Goal: Navigation & Orientation: Go to known website

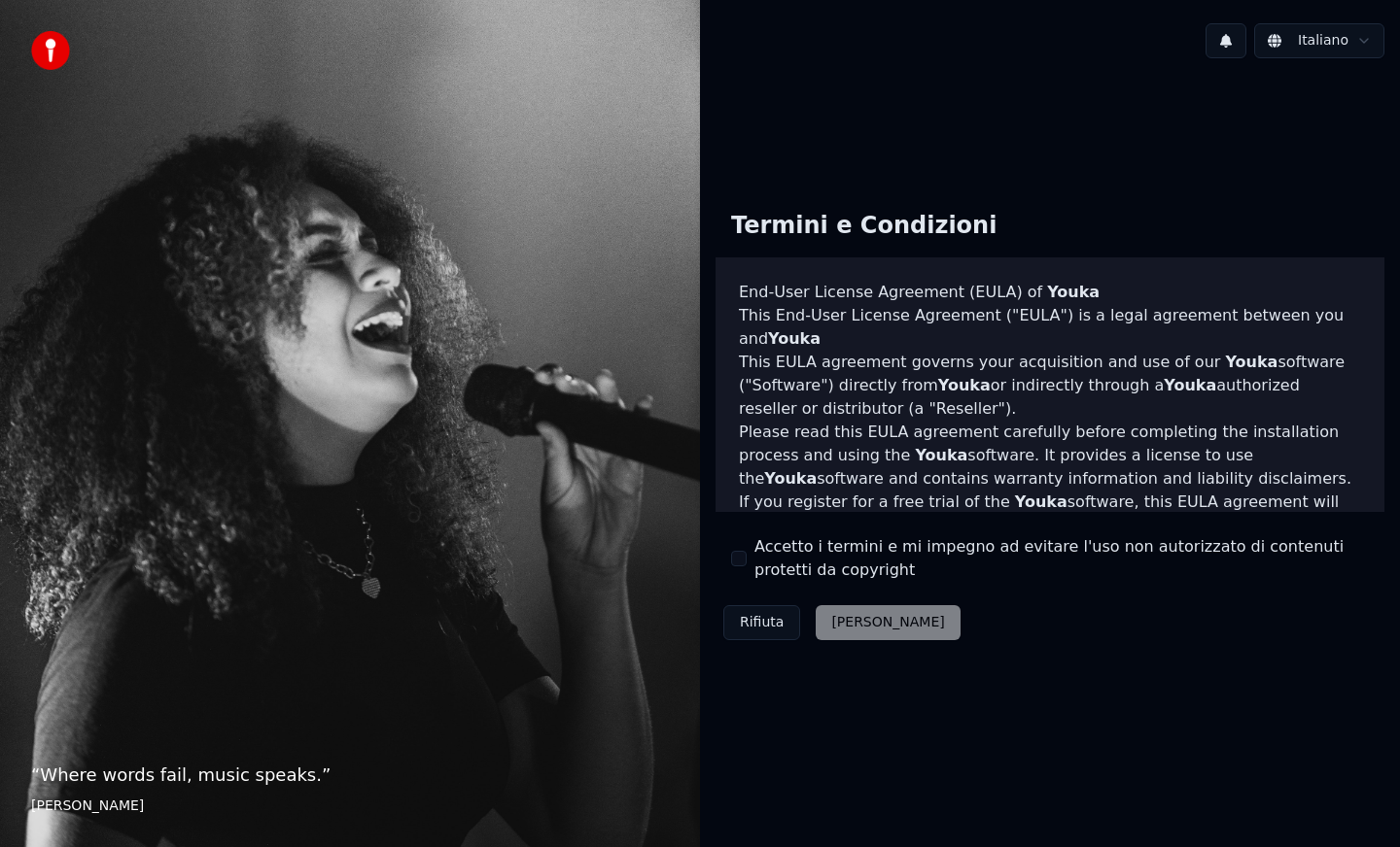
click at [850, 629] on div "Rifiuta [PERSON_NAME]" at bounding box center [842, 623] width 253 height 51
click at [849, 621] on div "Rifiuta [PERSON_NAME]" at bounding box center [842, 623] width 253 height 51
click at [853, 628] on div "Rifiuta [PERSON_NAME]" at bounding box center [842, 623] width 253 height 51
click at [752, 626] on button "Rifiuta" at bounding box center [762, 623] width 77 height 35
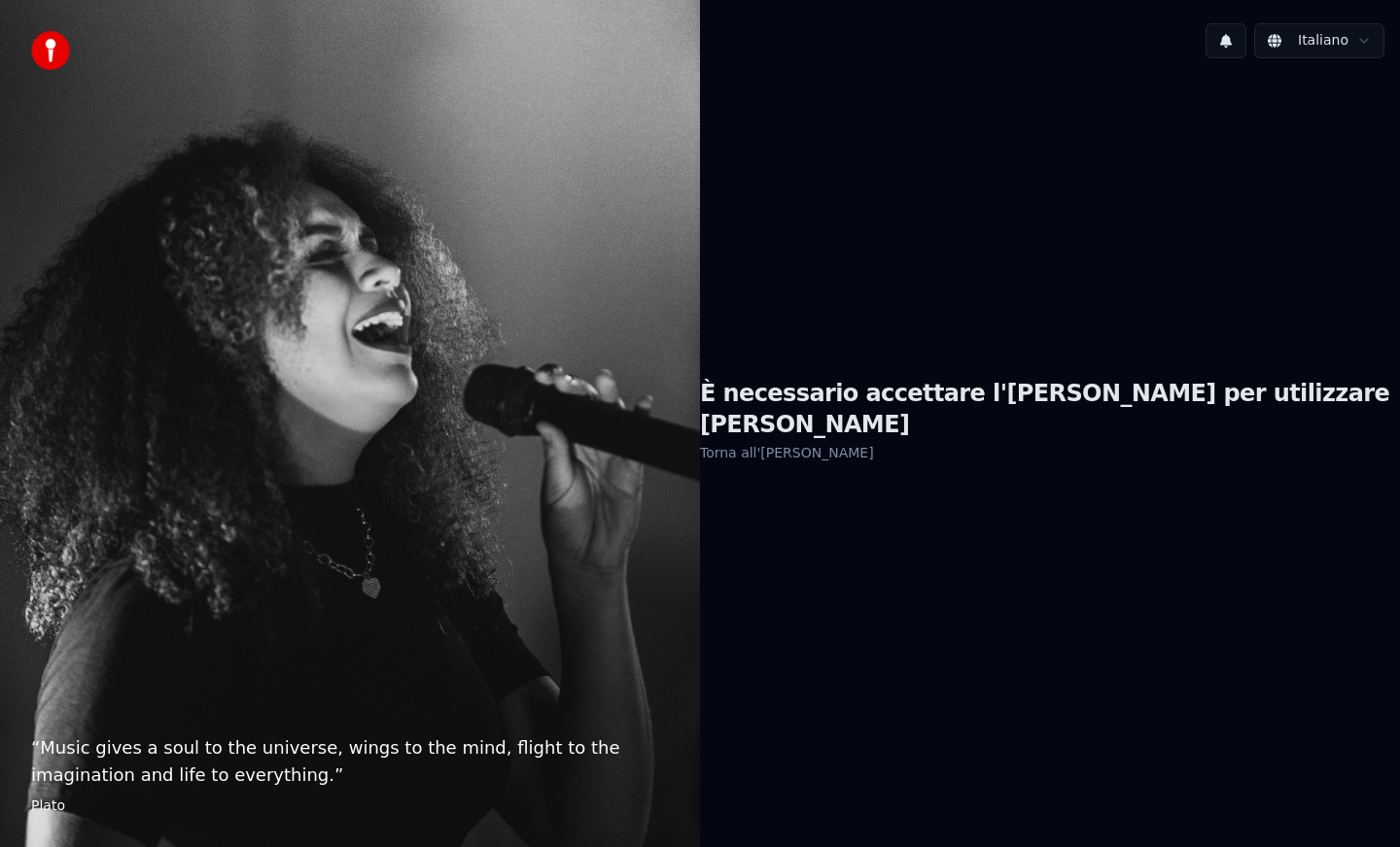
click at [861, 440] on link "Torna all'[PERSON_NAME]" at bounding box center [787, 453] width 174 height 31
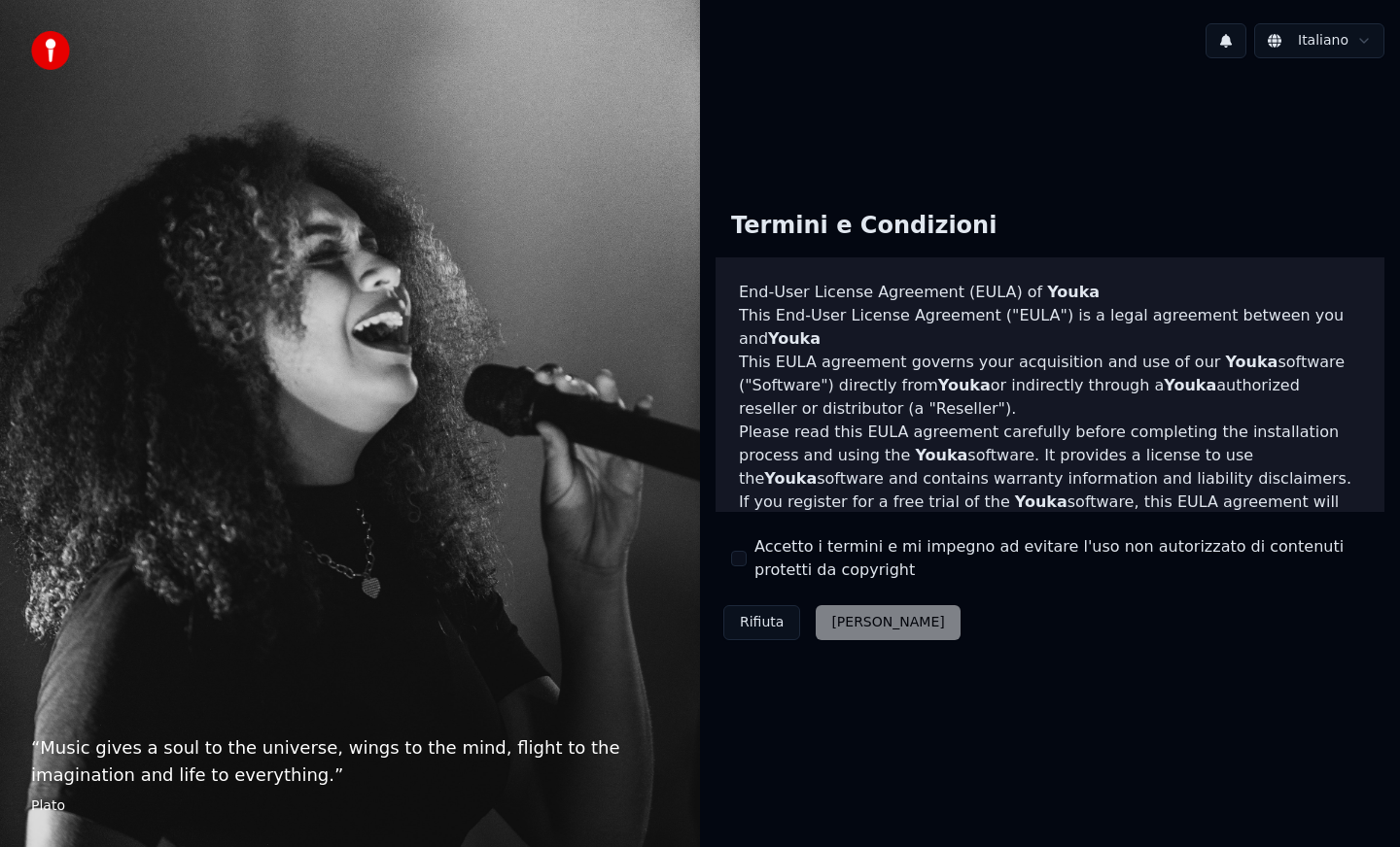
click at [856, 622] on div "Rifiuta [PERSON_NAME]" at bounding box center [842, 623] width 253 height 51
click at [462, 390] on div "“ Music gives a soul to the universe, wings to the mind, flight to the imaginat…" at bounding box center [350, 424] width 700 height 847
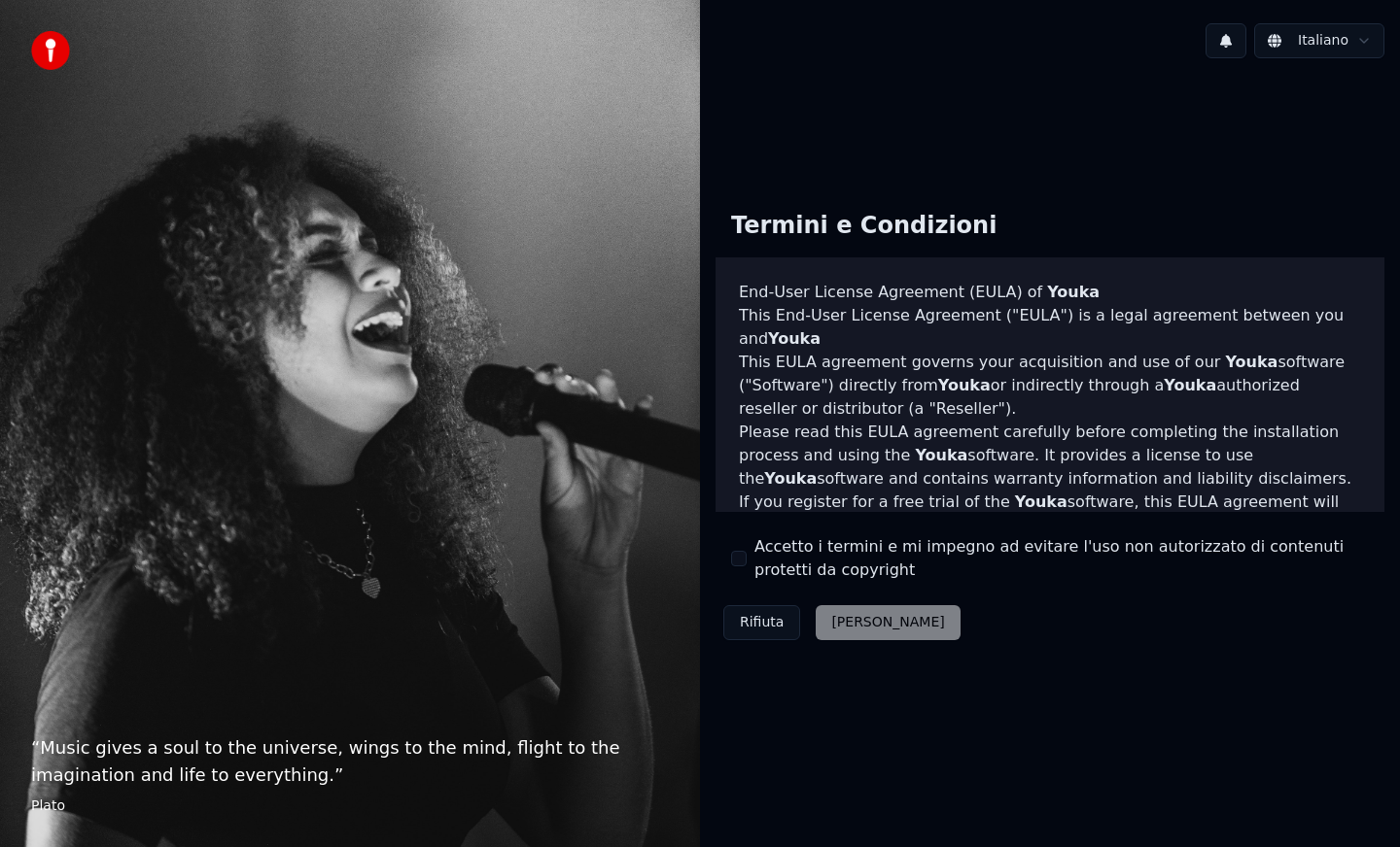
click at [854, 625] on div "Rifiuta [PERSON_NAME]" at bounding box center [842, 623] width 253 height 51
click at [870, 622] on div "Rifiuta [PERSON_NAME]" at bounding box center [842, 623] width 253 height 51
click at [842, 630] on div "Rifiuta [PERSON_NAME]" at bounding box center [842, 623] width 253 height 51
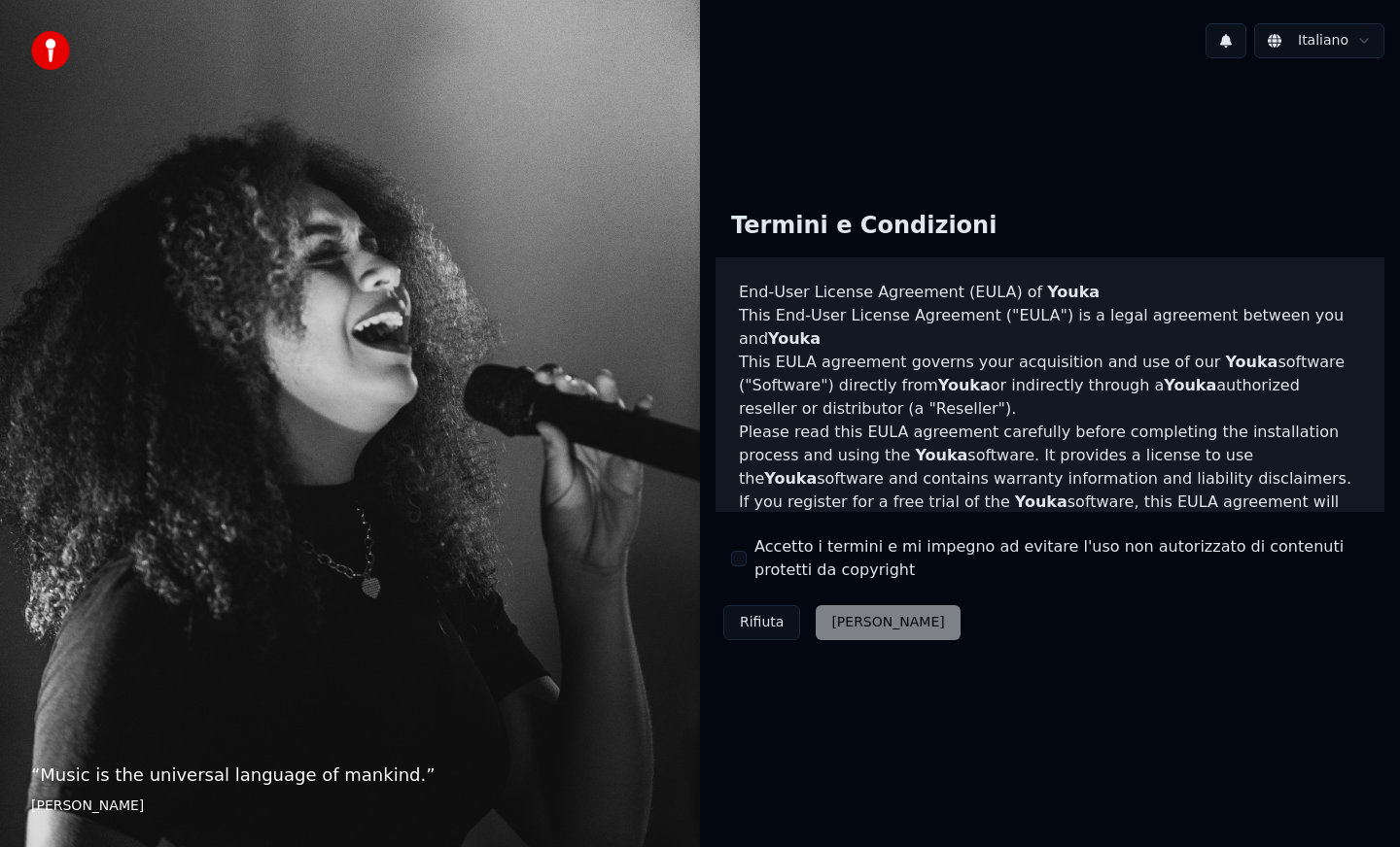
click at [850, 620] on div "Rifiuta [PERSON_NAME]" at bounding box center [842, 623] width 253 height 51
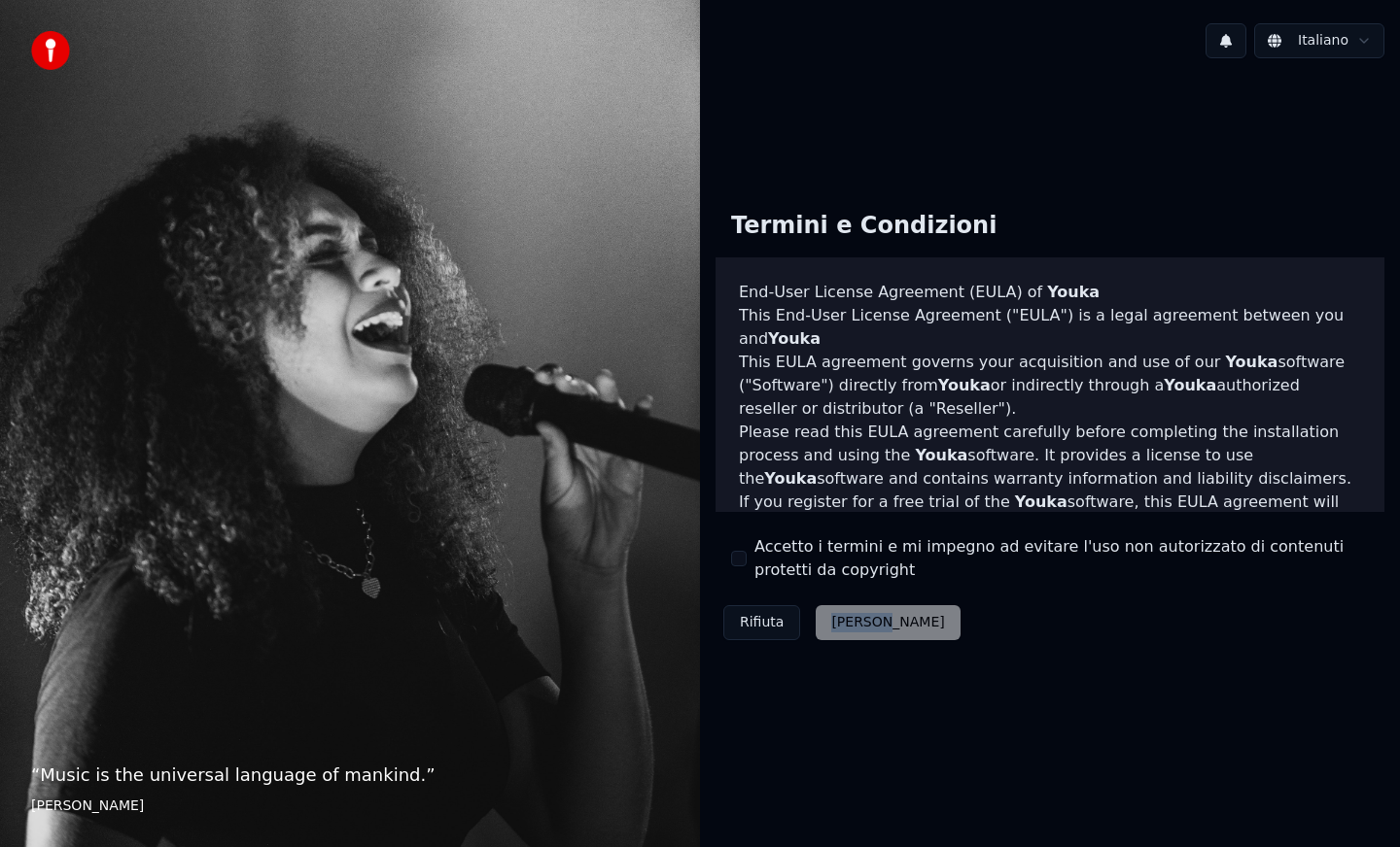
click at [850, 620] on div "Rifiuta [PERSON_NAME]" at bounding box center [842, 623] width 253 height 51
click at [849, 624] on div "Rifiuta [PERSON_NAME]" at bounding box center [842, 623] width 253 height 51
click at [1124, 663] on div "Termini e Condizioni End-User License Agreement (EULA) of Youka This End-User L…" at bounding box center [1050, 422] width 700 height 484
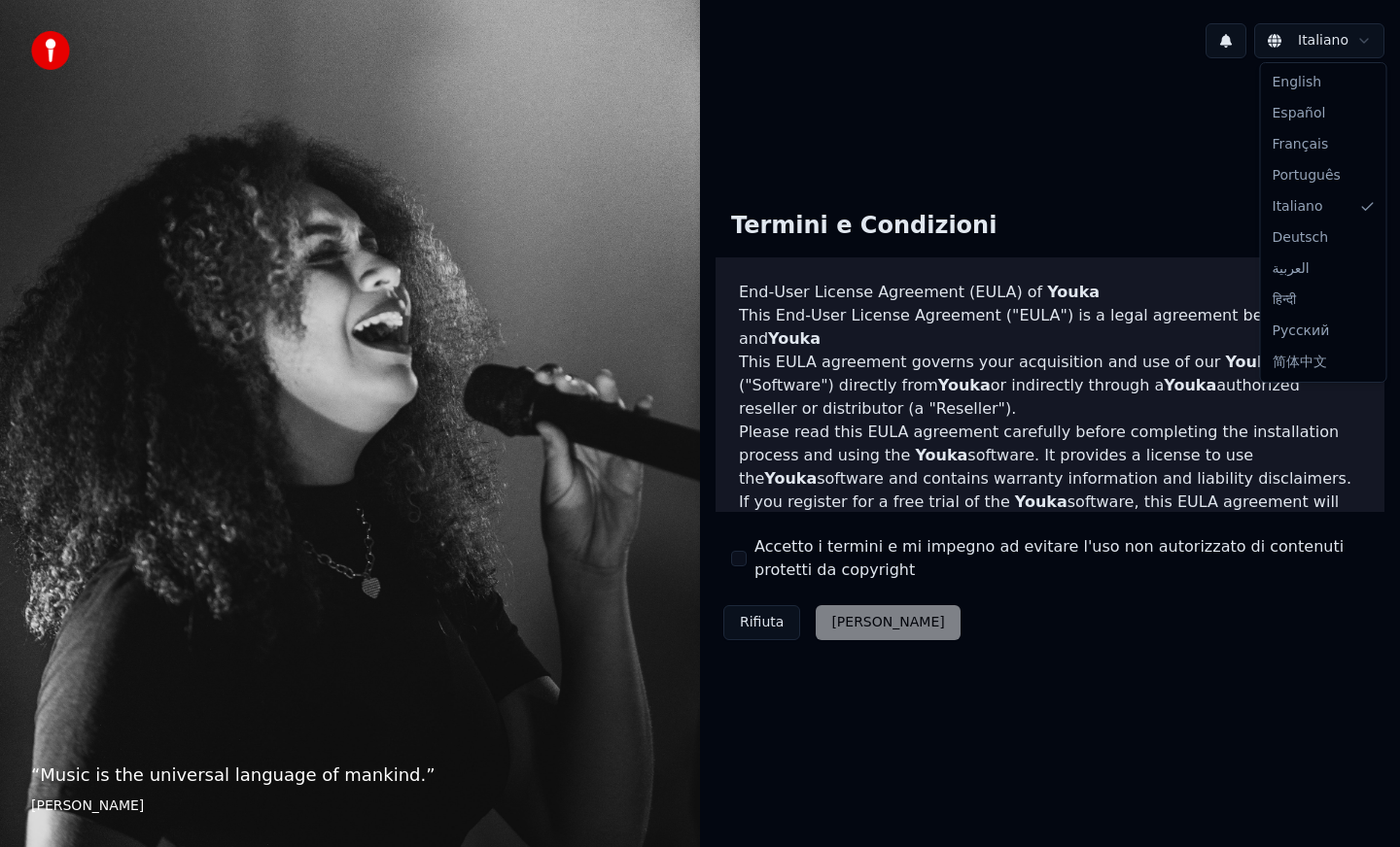
click at [1365, 44] on html "“ Music is the universal language of mankind. ” Henry Wadsworth Longfellow Ital…" at bounding box center [700, 424] width 1400 height 847
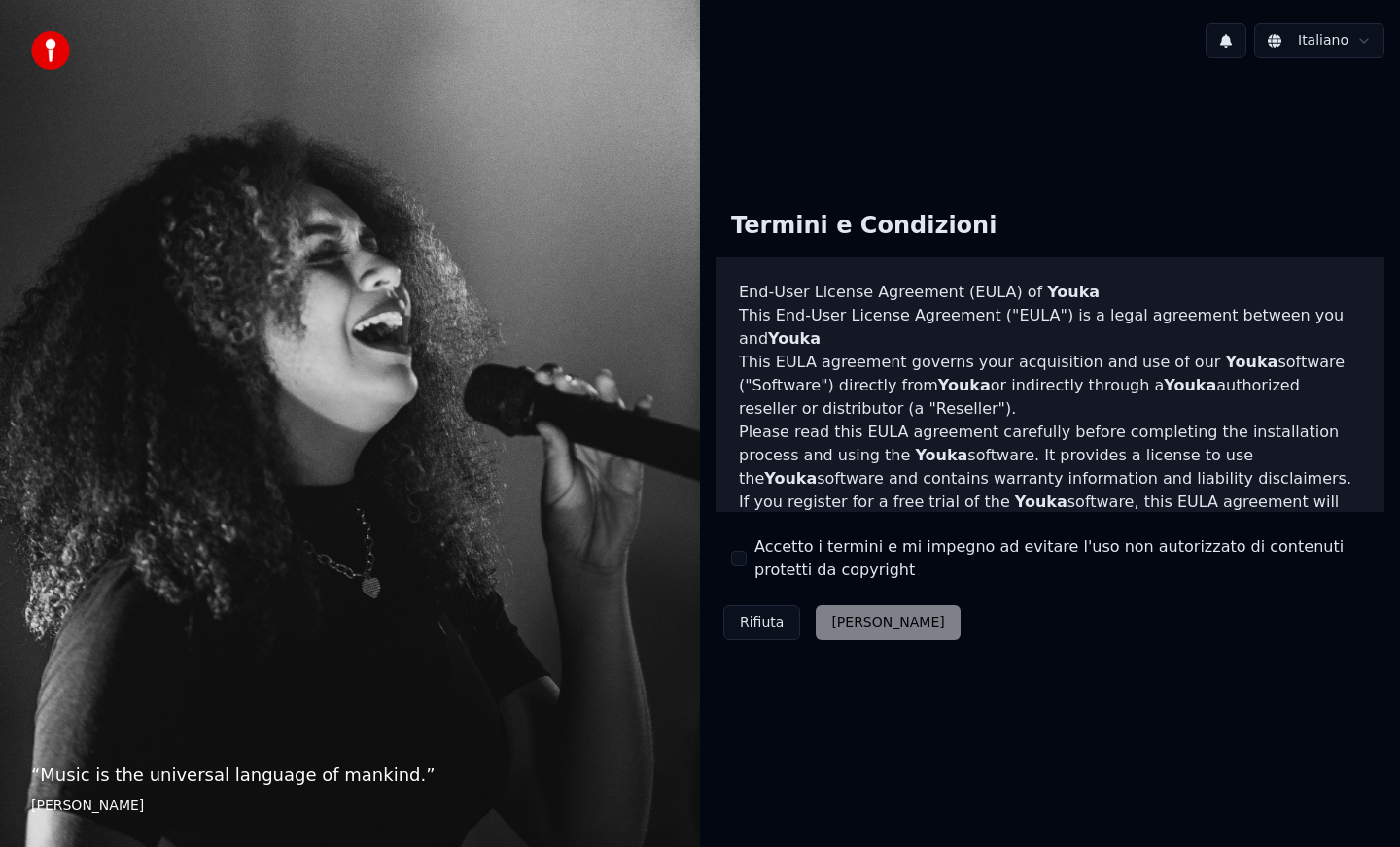
click at [871, 635] on div "Rifiuta [PERSON_NAME]" at bounding box center [842, 623] width 253 height 51
click at [852, 625] on div "Rifiuta [PERSON_NAME]" at bounding box center [842, 623] width 253 height 51
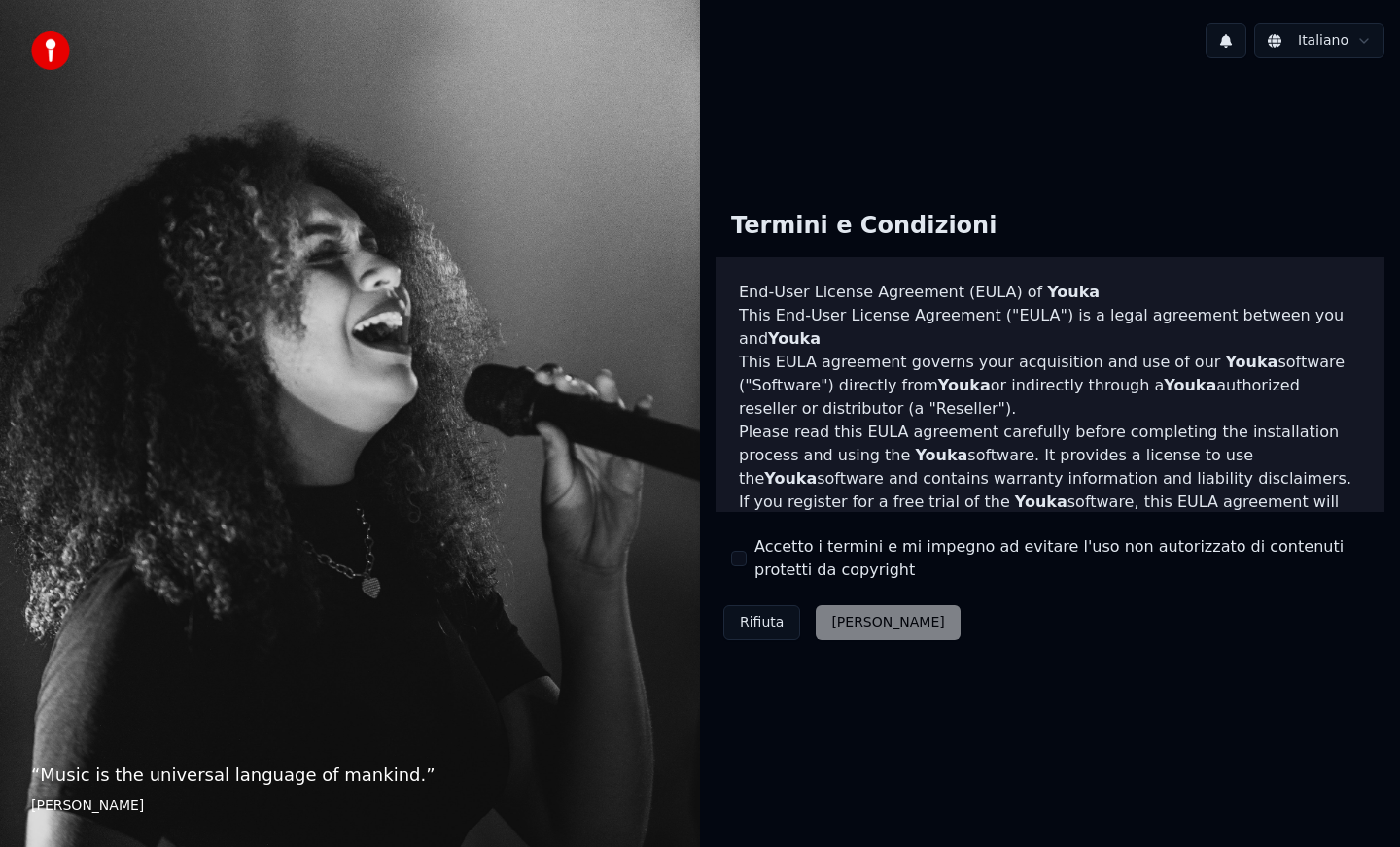
click at [852, 625] on div "Rifiuta [PERSON_NAME]" at bounding box center [842, 623] width 253 height 51
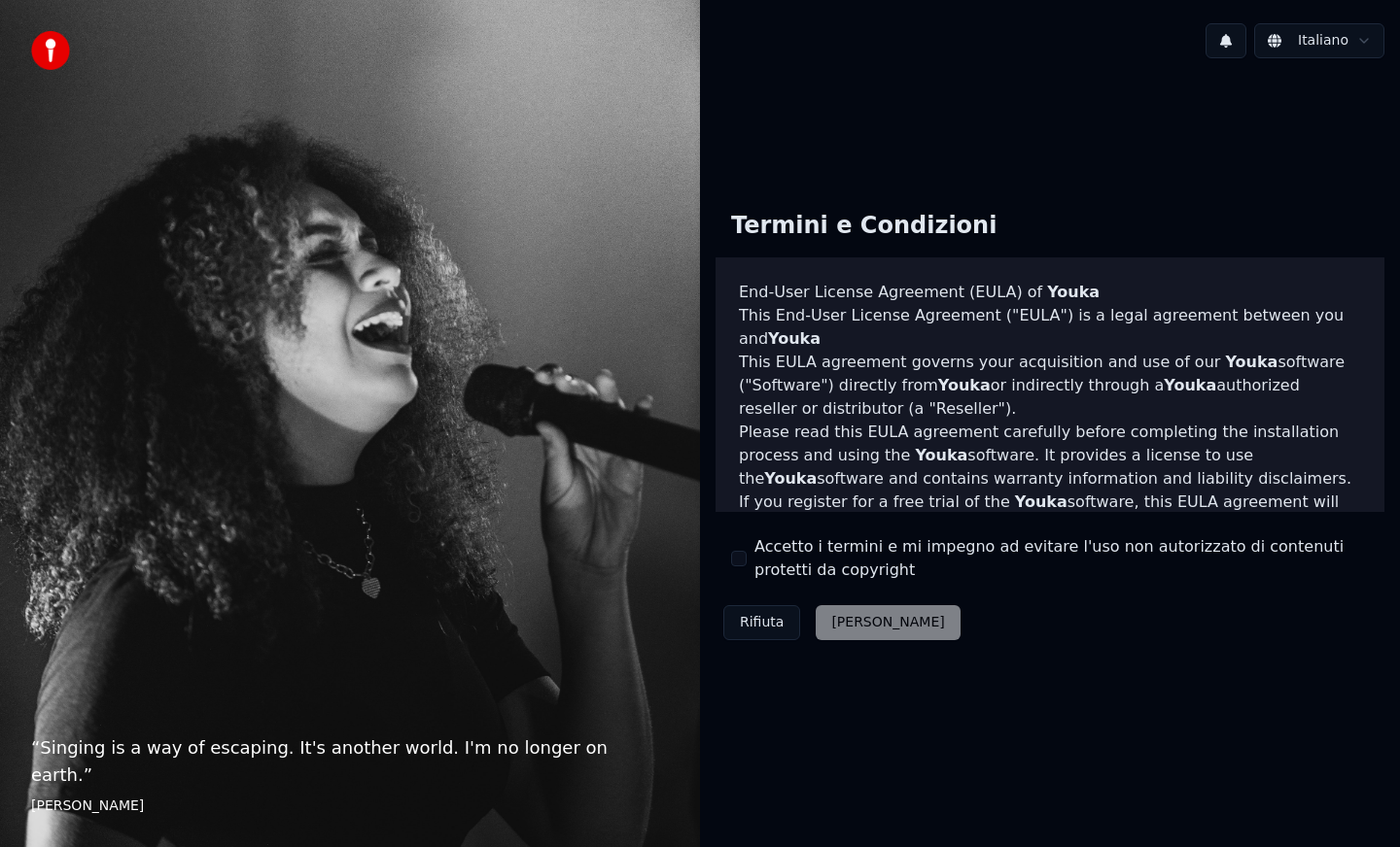
click at [756, 149] on div "Termini e Condizioni End-User License Agreement ([PERSON_NAME]) of Youka This E…" at bounding box center [1050, 422] width 700 height 696
click at [1228, 45] on button at bounding box center [1226, 41] width 41 height 35
click at [1183, 85] on div "Nessuna nuova notifica" at bounding box center [1204, 83] width 373 height 23
click at [880, 114] on div "Termini e Condizioni End-User License Agreement ([PERSON_NAME]) of Youka This E…" at bounding box center [1050, 422] width 700 height 696
click at [750, 625] on button "Rifiuta" at bounding box center [762, 623] width 77 height 35
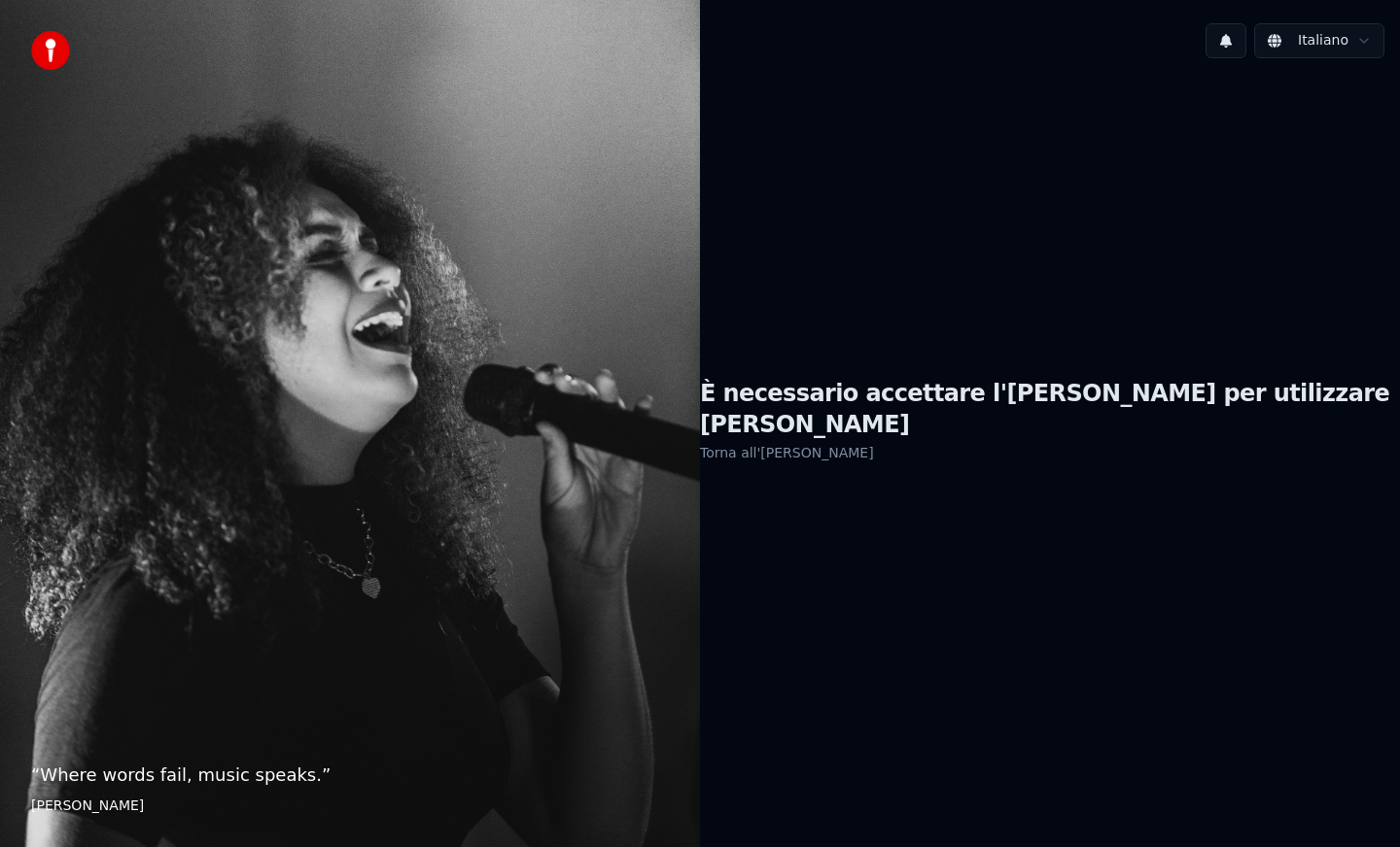
click at [870, 442] on link "Torna all'EULA" at bounding box center [787, 453] width 174 height 31
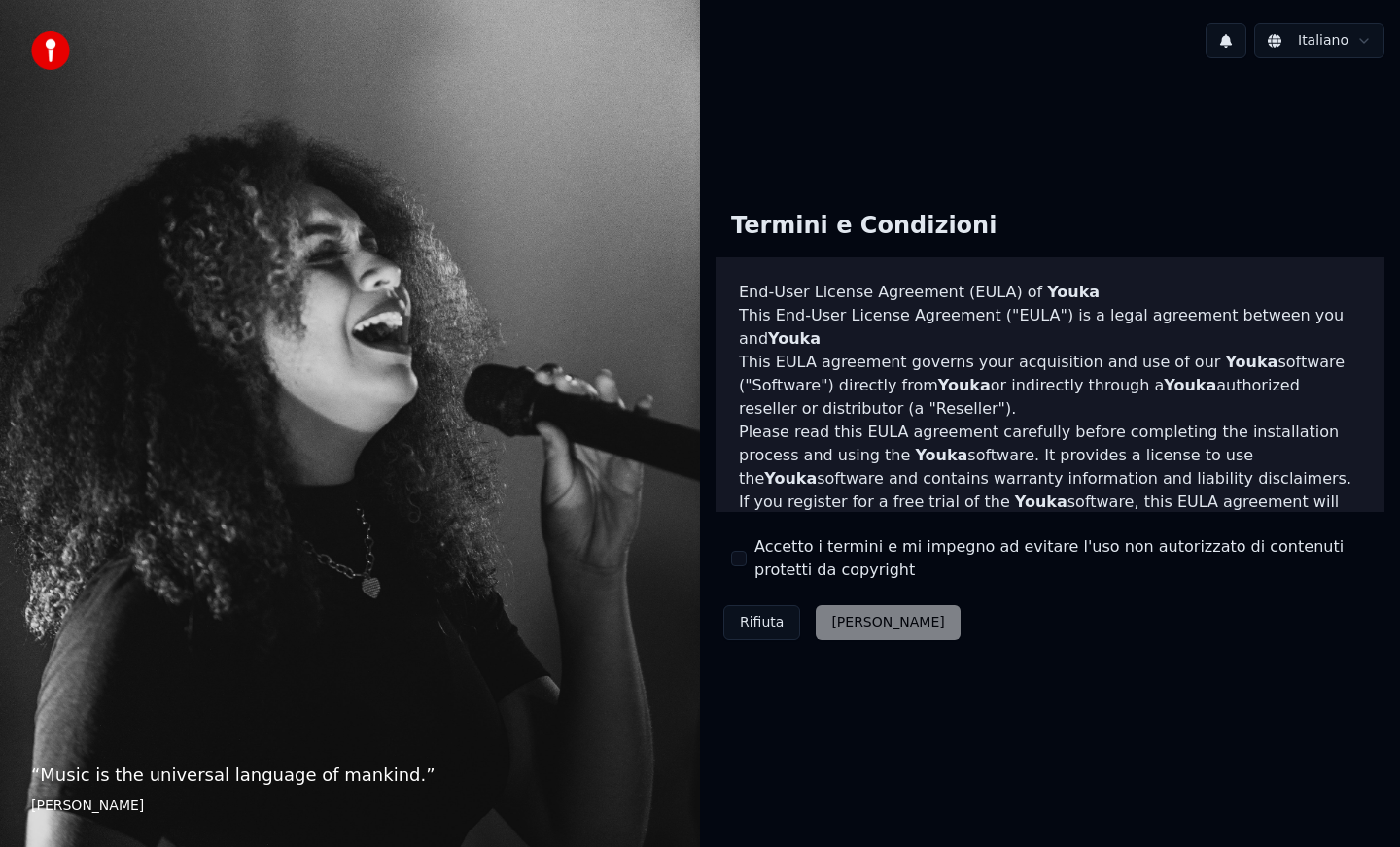
click at [848, 615] on div "Rifiuta [PERSON_NAME]" at bounding box center [842, 623] width 253 height 51
click at [852, 625] on div "Rifiuta [PERSON_NAME]" at bounding box center [842, 623] width 253 height 51
click at [852, 625] on div "Rifiuta [PERSON_NAME]" at bounding box center [842, 623] width 253 height 51
click at [866, 625] on div "Rifiuta [PERSON_NAME]" at bounding box center [842, 623] width 253 height 51
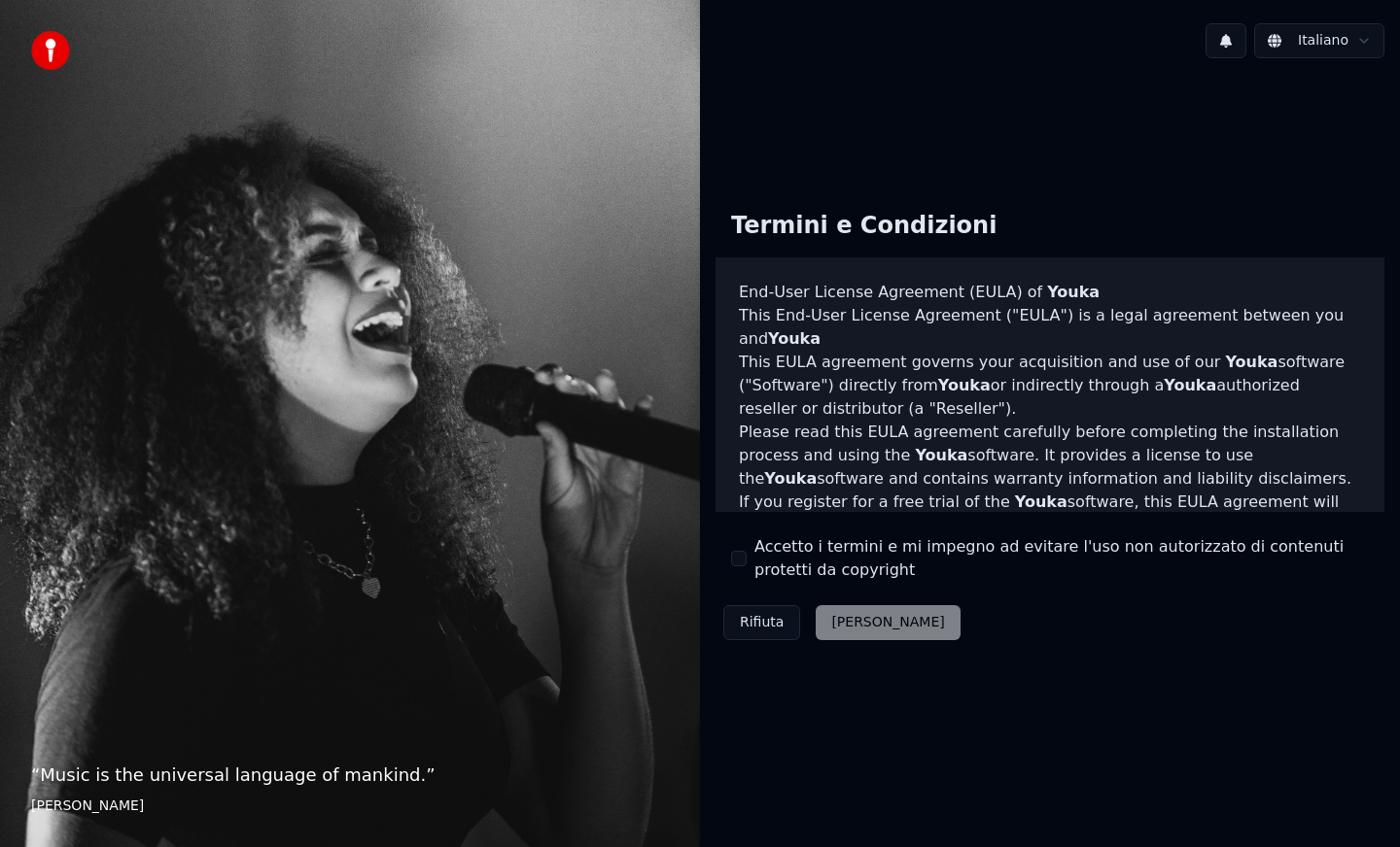
click at [264, 494] on div "“ Music is the universal language of mankind. ” Henry Wadsworth Longfellow" at bounding box center [350, 424] width 700 height 847
click at [50, 55] on img at bounding box center [51, 51] width 39 height 39
click at [846, 621] on div "Rifiuta [PERSON_NAME]" at bounding box center [842, 623] width 253 height 51
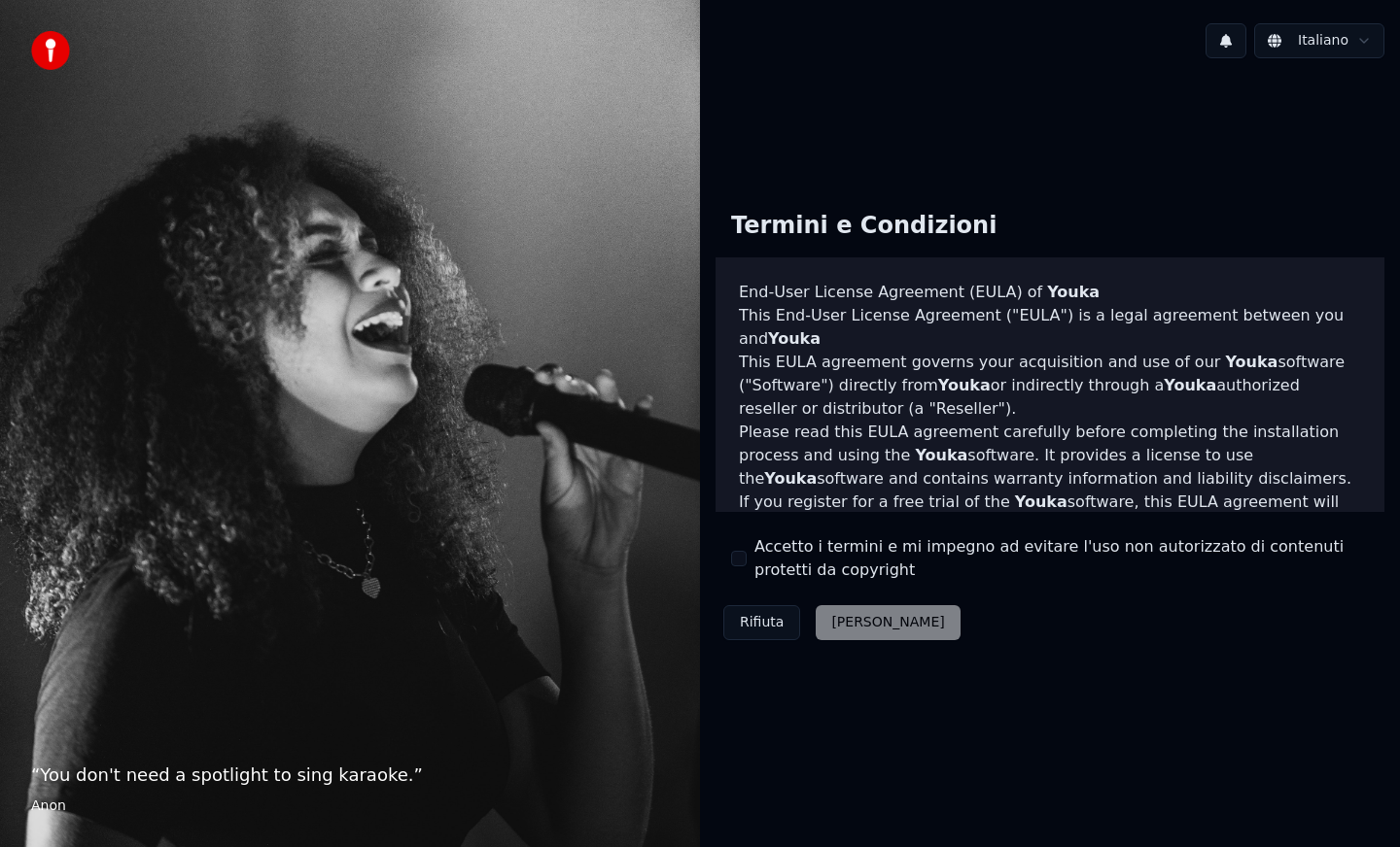
click at [846, 621] on div "Rifiuta [PERSON_NAME]" at bounding box center [842, 623] width 253 height 51
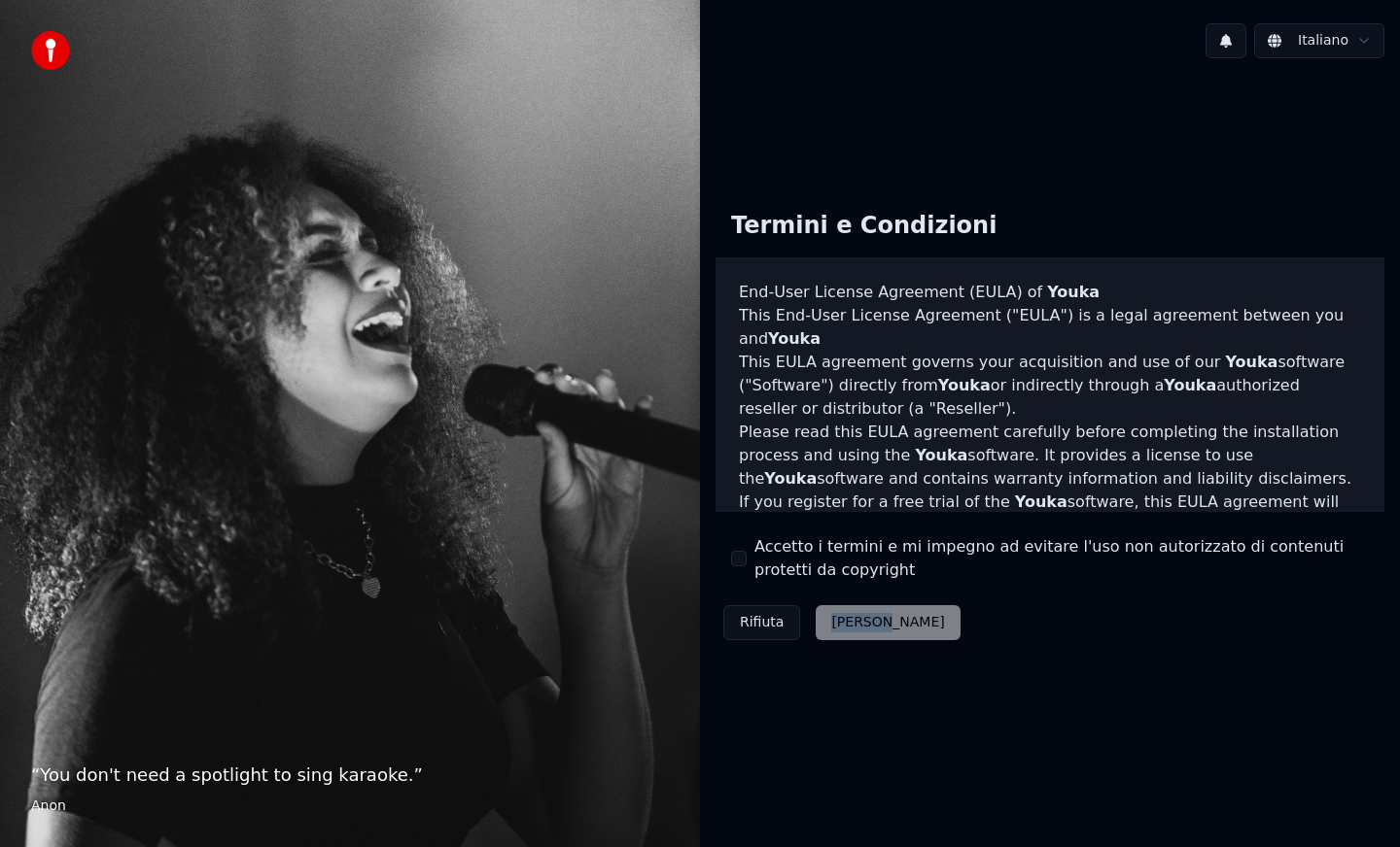
click at [1331, 42] on html "“ You don't need a spotlight to sing karaoke. ” Anon Italiano Termini e Condizi…" at bounding box center [700, 424] width 1400 height 847
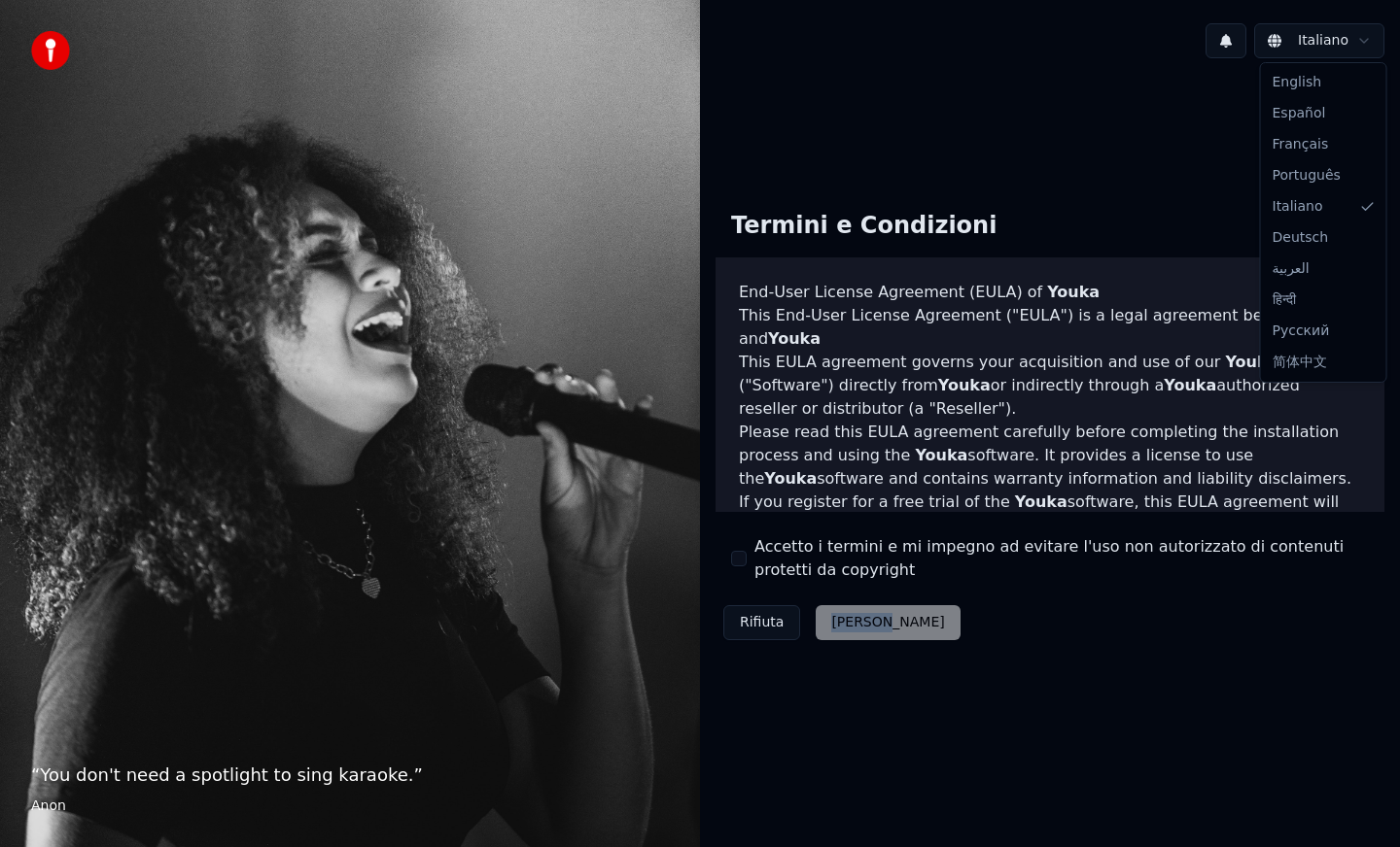
click at [1331, 42] on html "“ You don't need a spotlight to sing karaoke. ” Anon Italiano Termini e Condizi…" at bounding box center [700, 424] width 1400 height 847
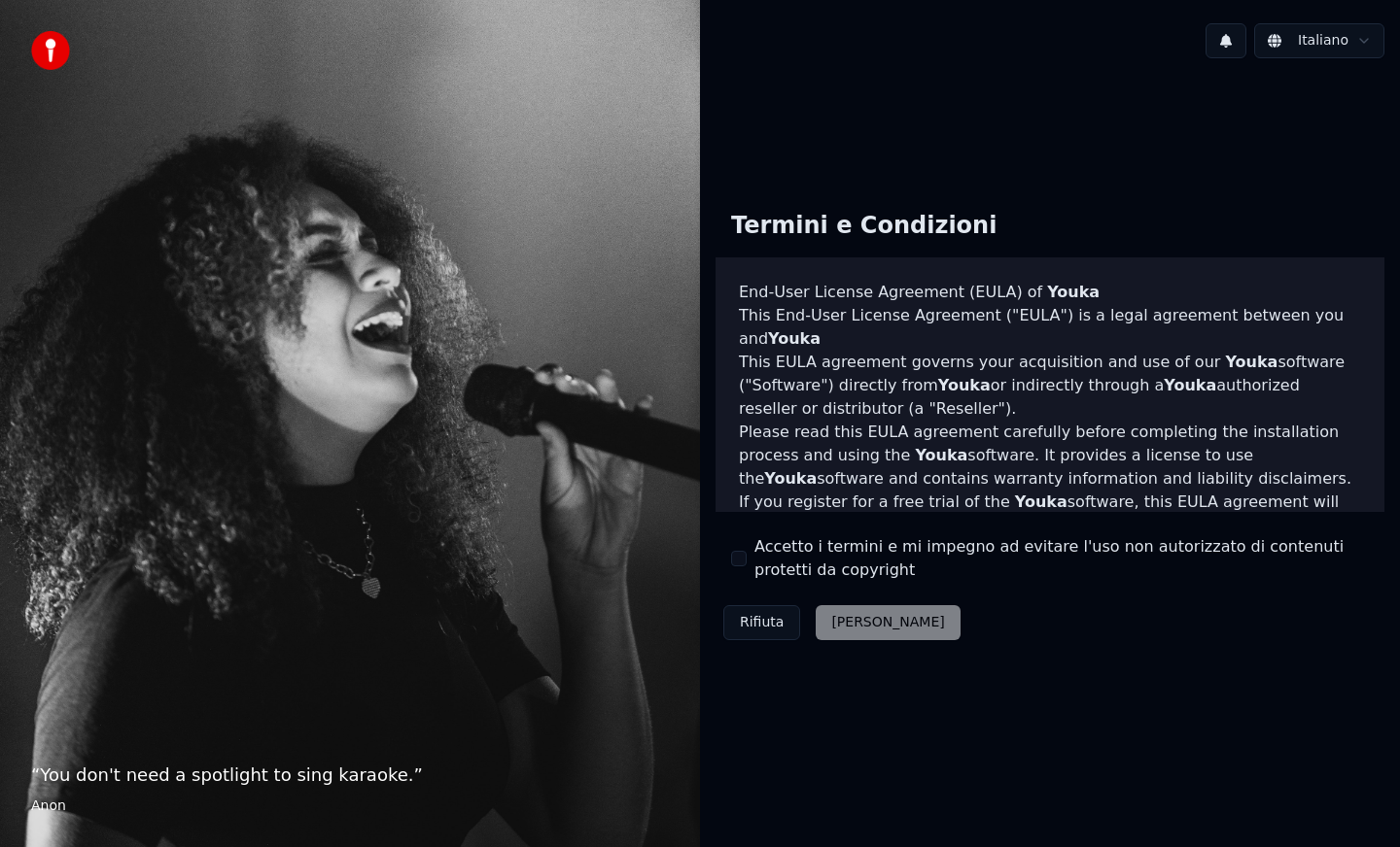
click at [1331, 42] on html "“ You don't need a spotlight to sing karaoke. ” Anon Italiano Termini e Condizi…" at bounding box center [700, 424] width 1400 height 847
click at [844, 635] on div "Rifiuta [PERSON_NAME]" at bounding box center [842, 623] width 253 height 51
click at [844, 635] on div "Rifiuta [PERSON_NAME]" at bounding box center [842, 623] width 253 height 51
click at [847, 635] on div "Rifiuta [PERSON_NAME]" at bounding box center [842, 623] width 253 height 51
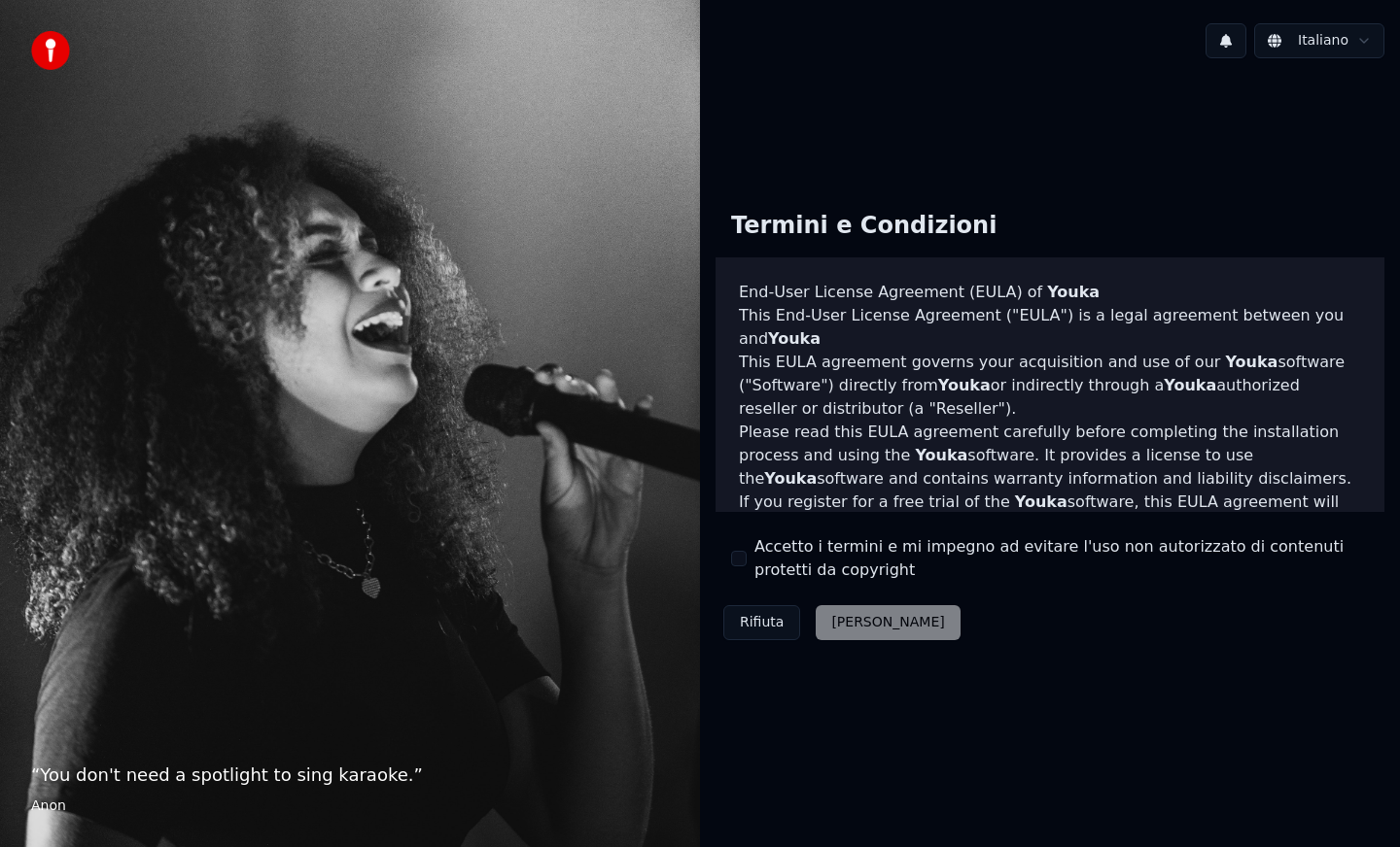
click at [846, 623] on div "Rifiuta [PERSON_NAME]" at bounding box center [842, 623] width 253 height 51
click at [978, 132] on div "Termini e Condizioni End-User License Agreement (EULA) of Youka This End-User L…" at bounding box center [1050, 422] width 700 height 696
click at [850, 625] on div "Rifiuta [PERSON_NAME]" at bounding box center [842, 623] width 253 height 51
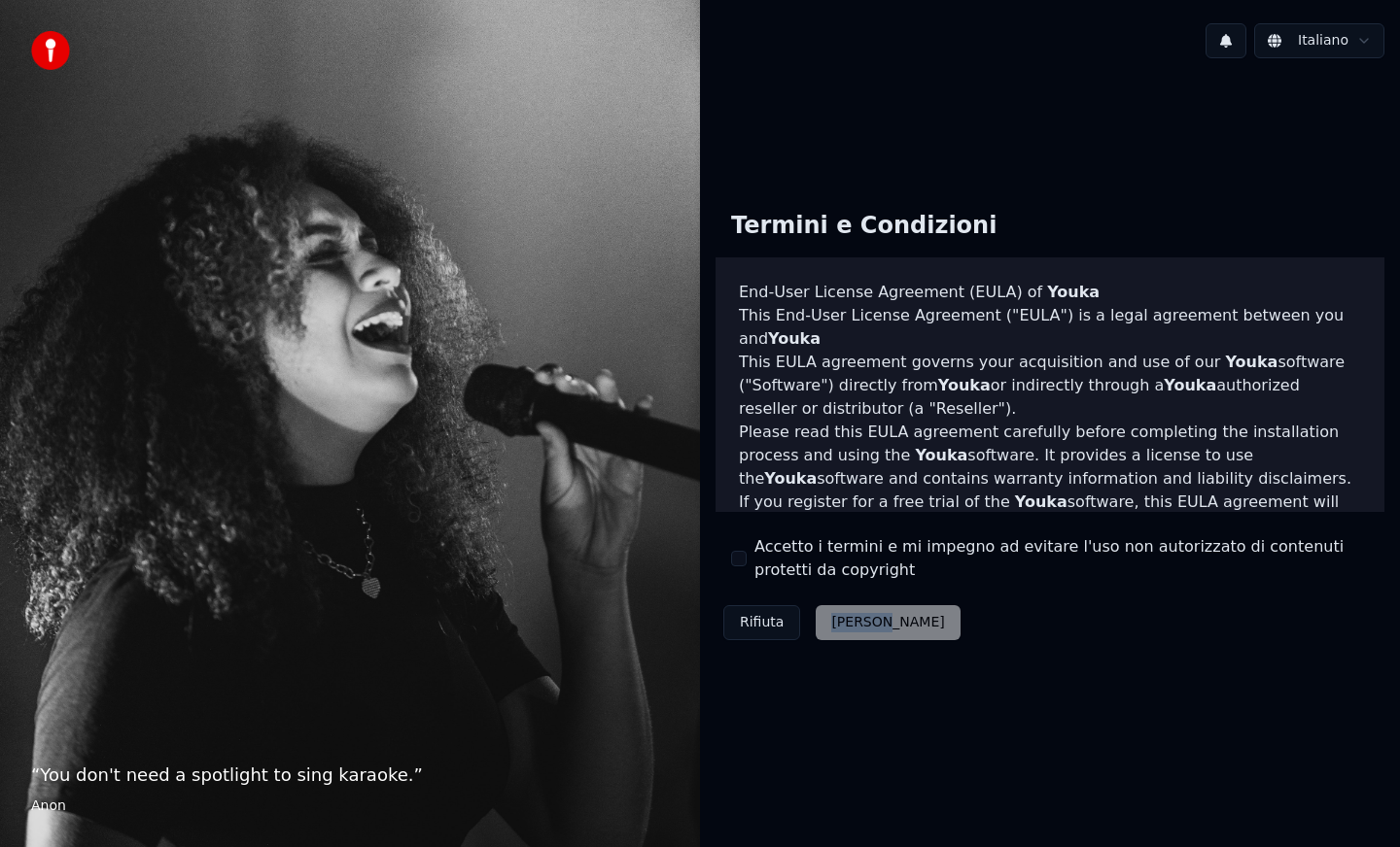
click at [850, 625] on div "Rifiuta [PERSON_NAME]" at bounding box center [842, 623] width 253 height 51
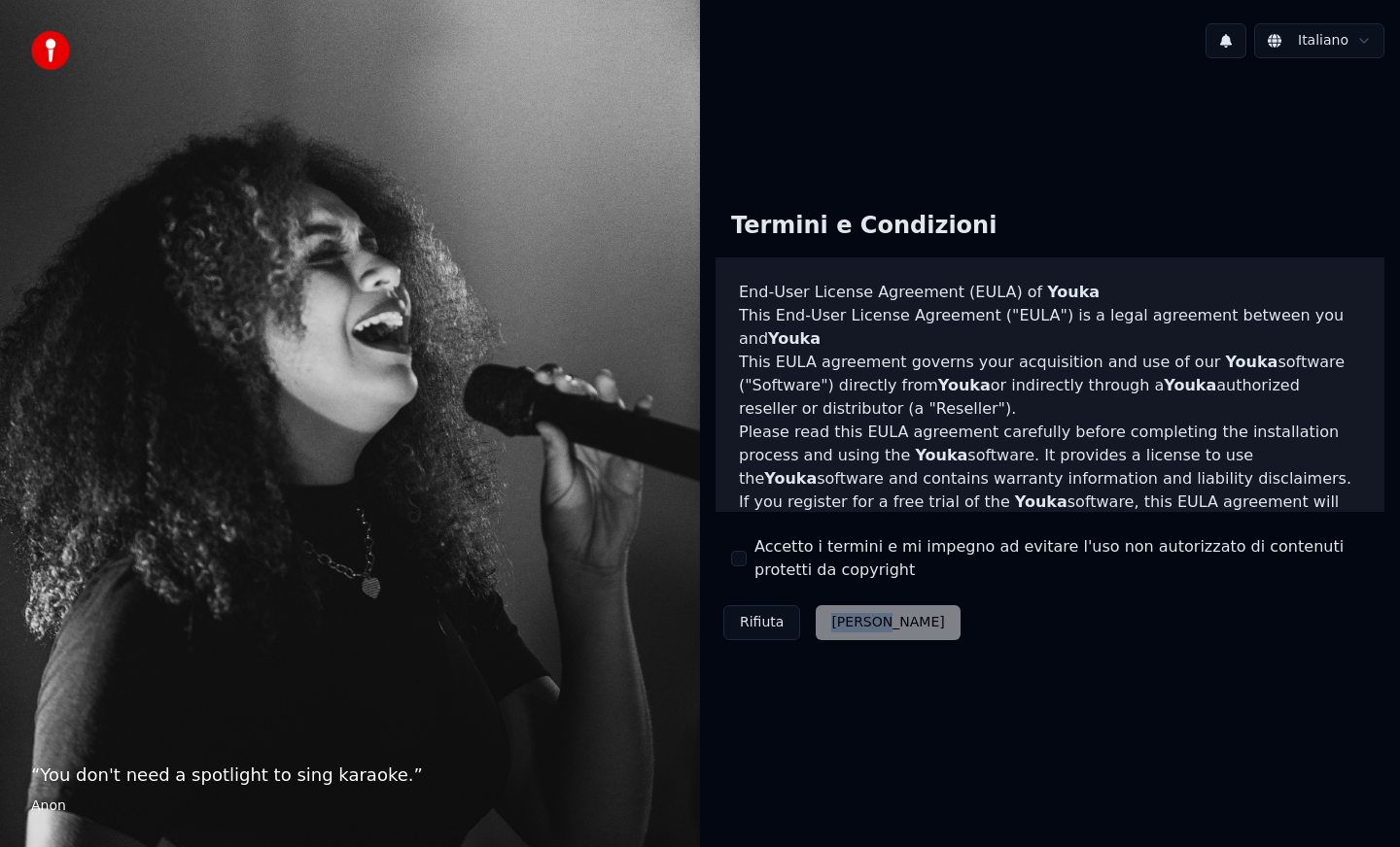
click at [850, 625] on div "Rifiuta [PERSON_NAME]" at bounding box center [842, 623] width 253 height 51
